Goal: Transaction & Acquisition: Book appointment/travel/reservation

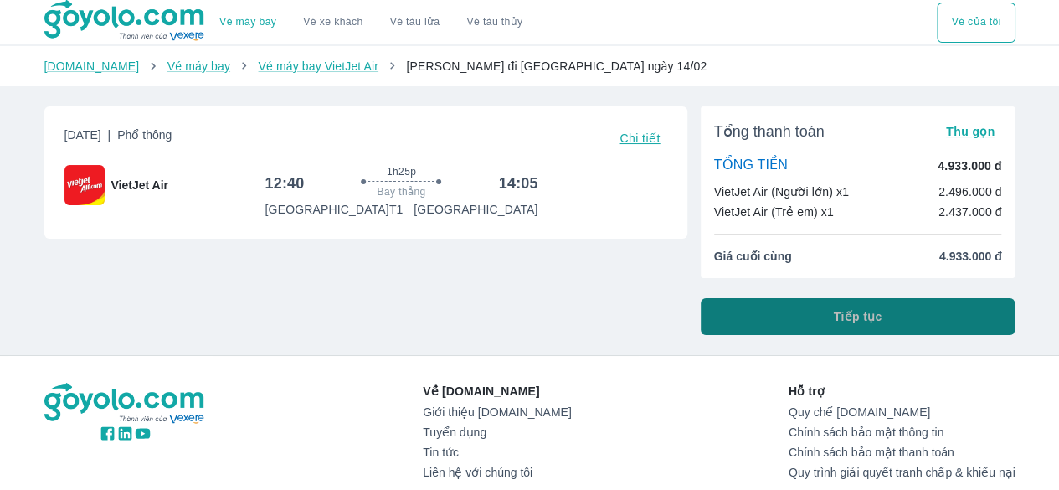
click at [740, 316] on button "Tiếp tục" at bounding box center [858, 316] width 315 height 37
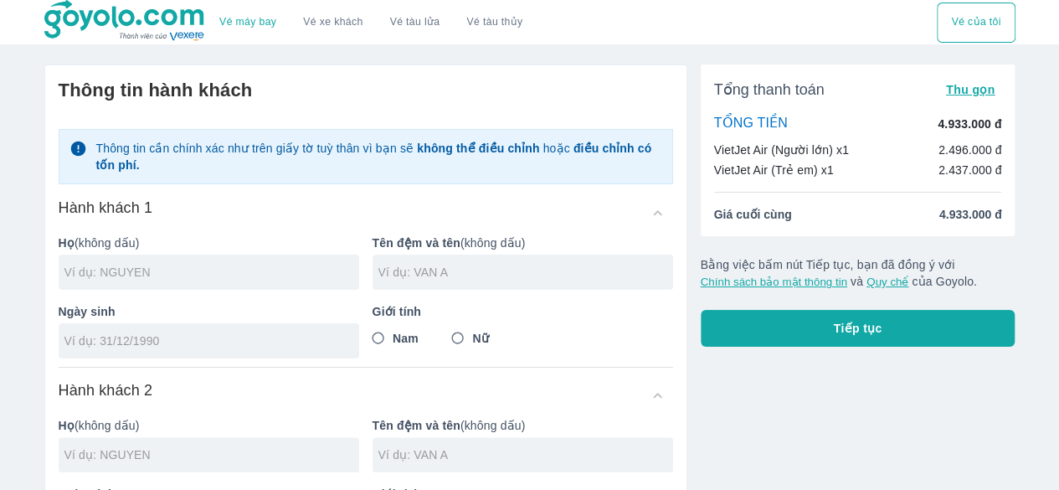
click at [243, 274] on input "text" at bounding box center [211, 272] width 295 height 17
type input "TRAN"
click at [441, 269] on input "text" at bounding box center [525, 272] width 295 height 17
type input "THI MY NGAN"
click at [457, 336] on input "Nữ" at bounding box center [458, 338] width 30 height 30
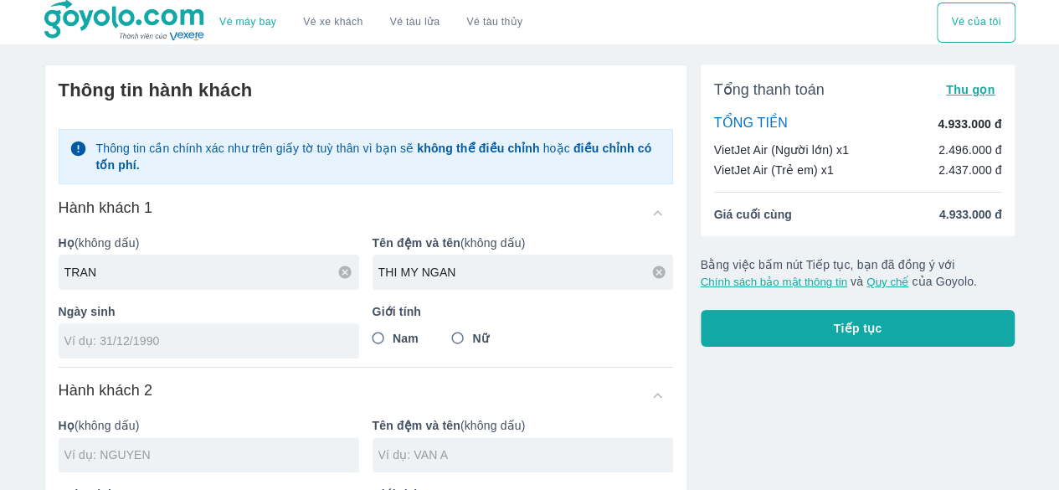
radio input "true"
click at [187, 340] on input "tel" at bounding box center [203, 340] width 278 height 17
type input "[DATE]"
click at [136, 446] on input "text" at bounding box center [211, 454] width 295 height 17
type input "TRAN THI MY NGAN"
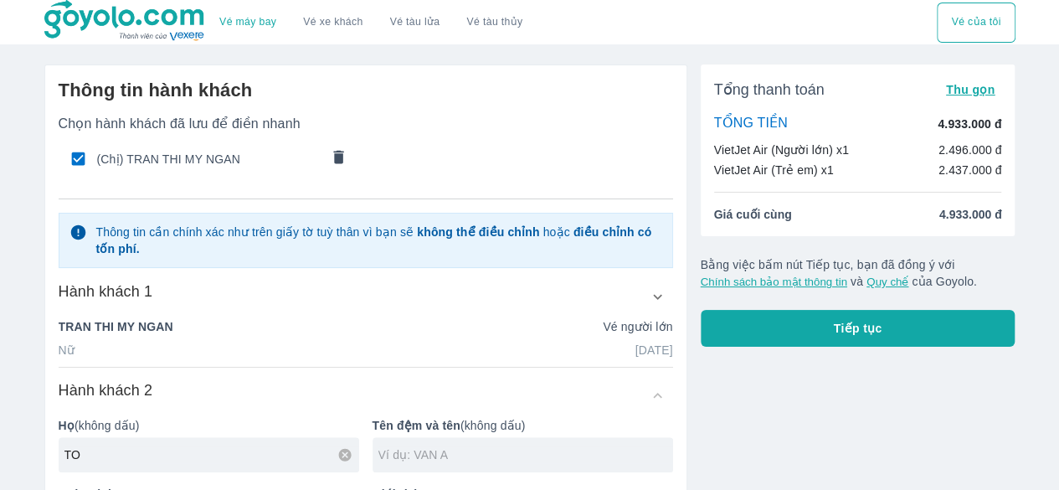
type input "TO"
click at [405, 448] on input "text" at bounding box center [525, 454] width 295 height 17
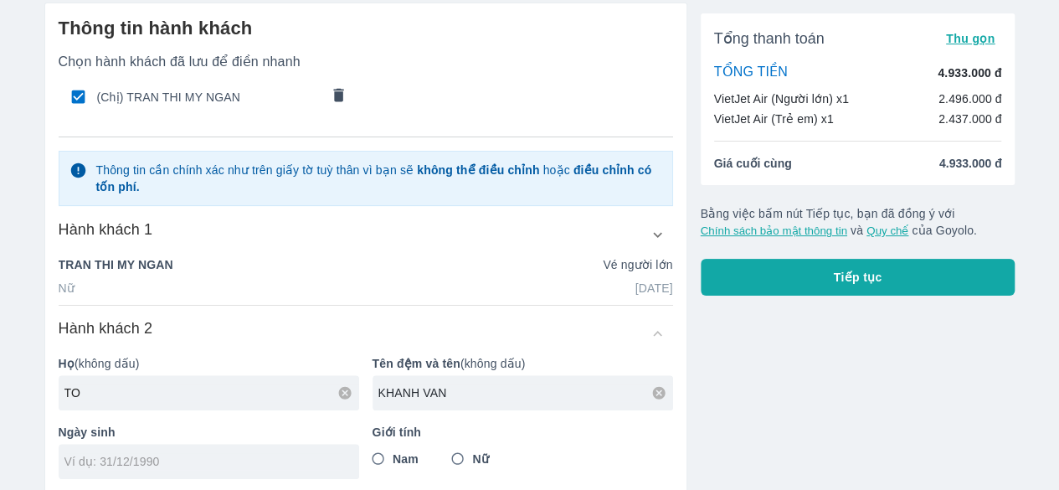
scroll to position [167, 0]
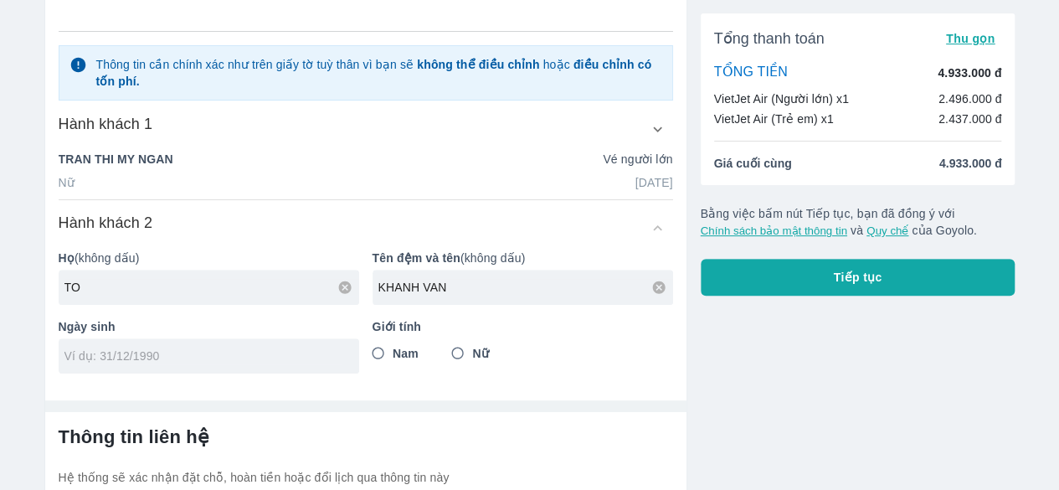
type input "KHANH VAN"
click at [269, 349] on input "tel" at bounding box center [203, 355] width 278 height 17
type input "[DATE]"
click at [455, 353] on input "Nữ" at bounding box center [458, 353] width 30 height 30
radio input "true"
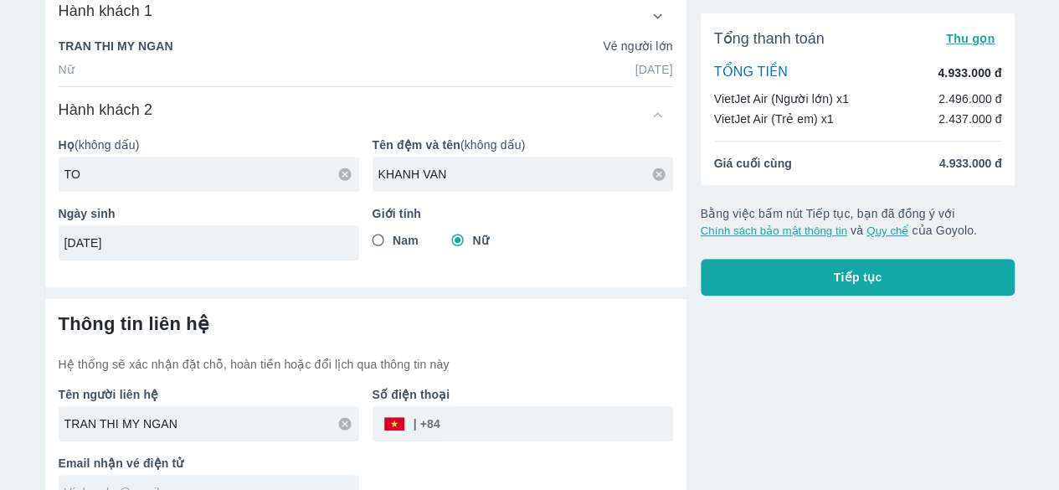
scroll to position [313, 0]
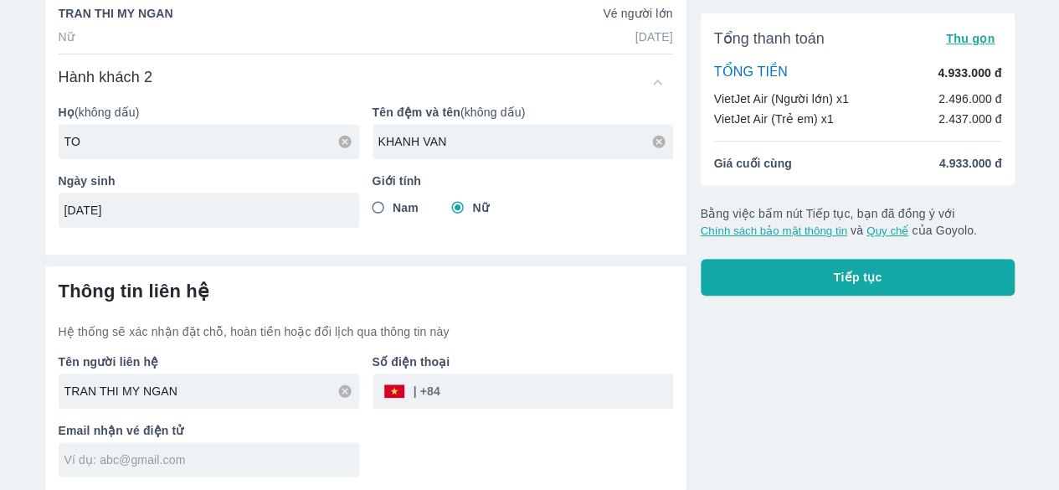
click at [449, 393] on input "tel" at bounding box center [556, 391] width 233 height 40
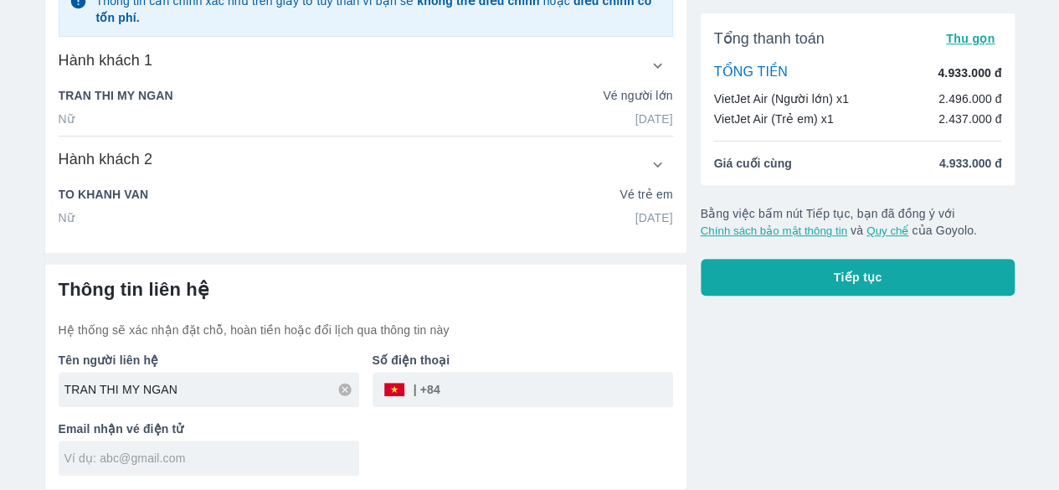
scroll to position [229, 0]
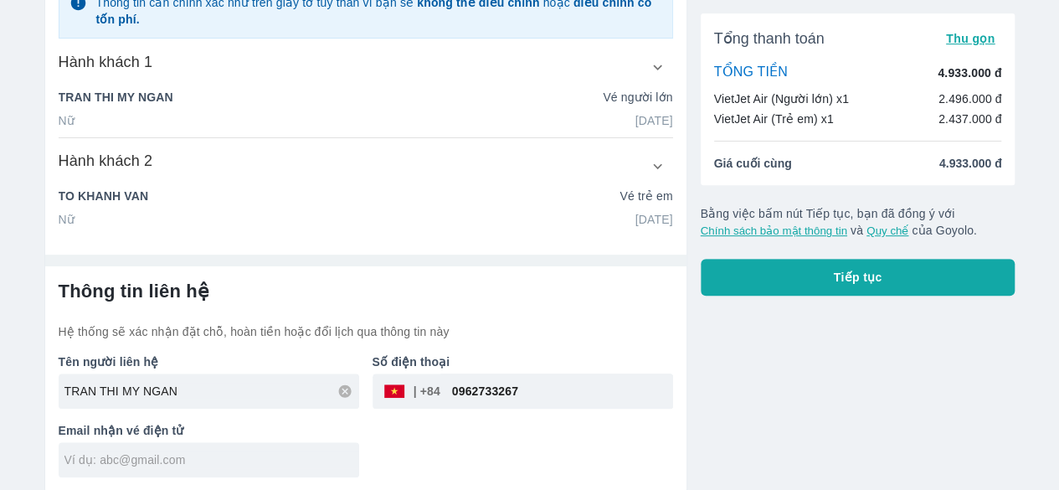
type input "0962733267"
click at [271, 469] on div at bounding box center [209, 459] width 301 height 35
type input "[EMAIL_ADDRESS][DOMAIN_NAME]"
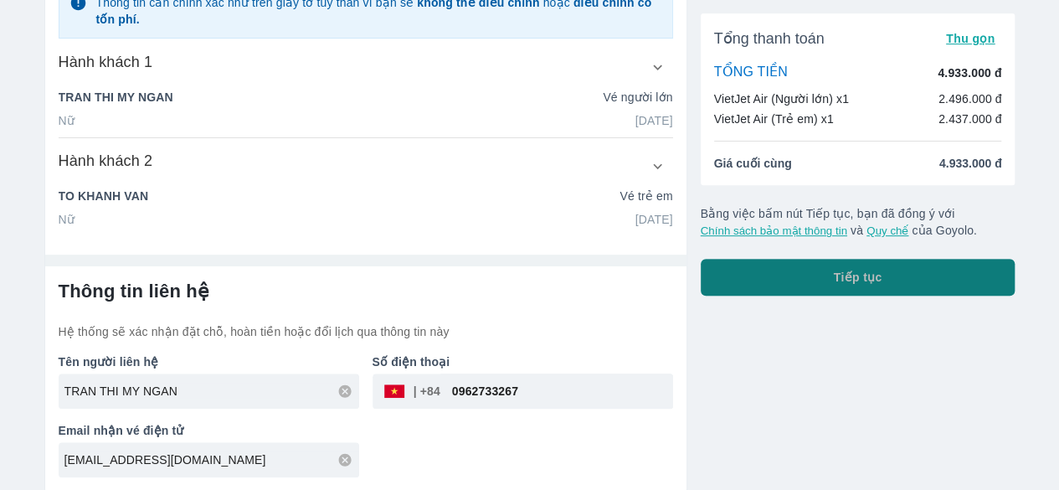
click at [814, 284] on button "Tiếp tục" at bounding box center [858, 277] width 315 height 37
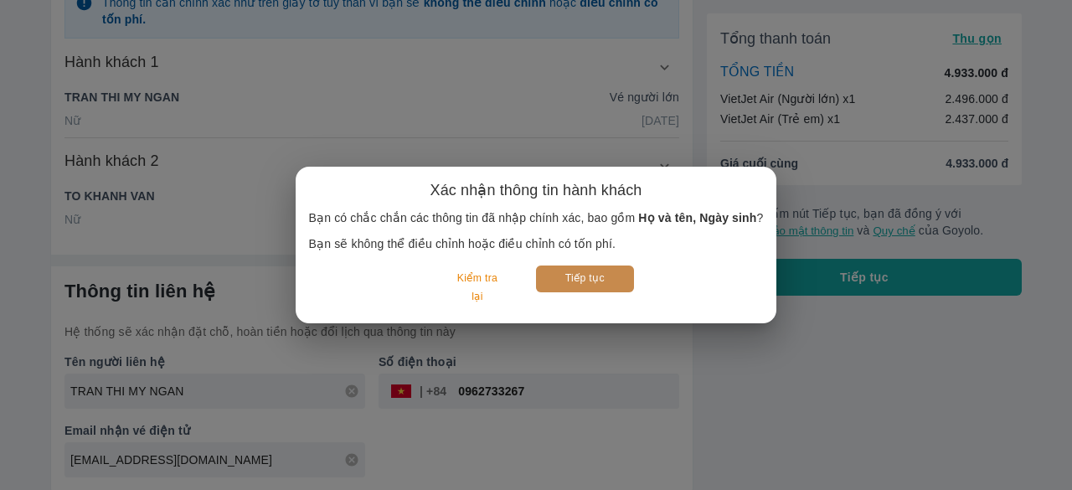
click at [600, 275] on button "Tiếp tục" at bounding box center [585, 278] width 98 height 26
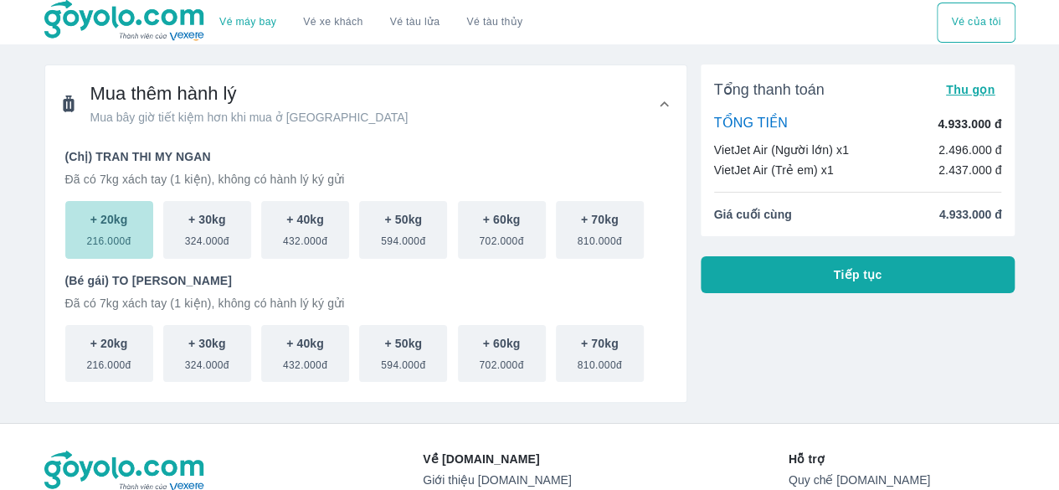
click at [114, 247] on span "216.000đ" at bounding box center [108, 238] width 44 height 20
